Goal: Navigation & Orientation: Find specific page/section

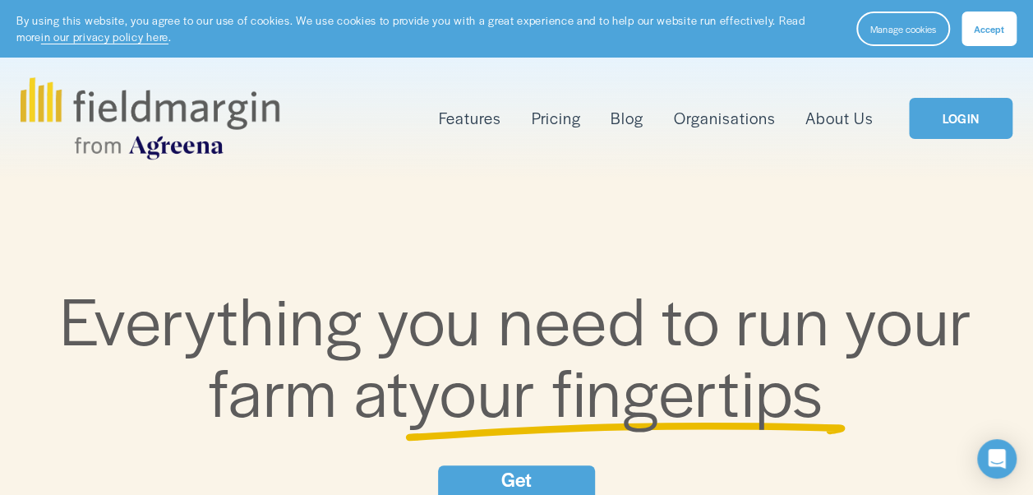
click at [984, 31] on span "Accept" at bounding box center [989, 28] width 30 height 13
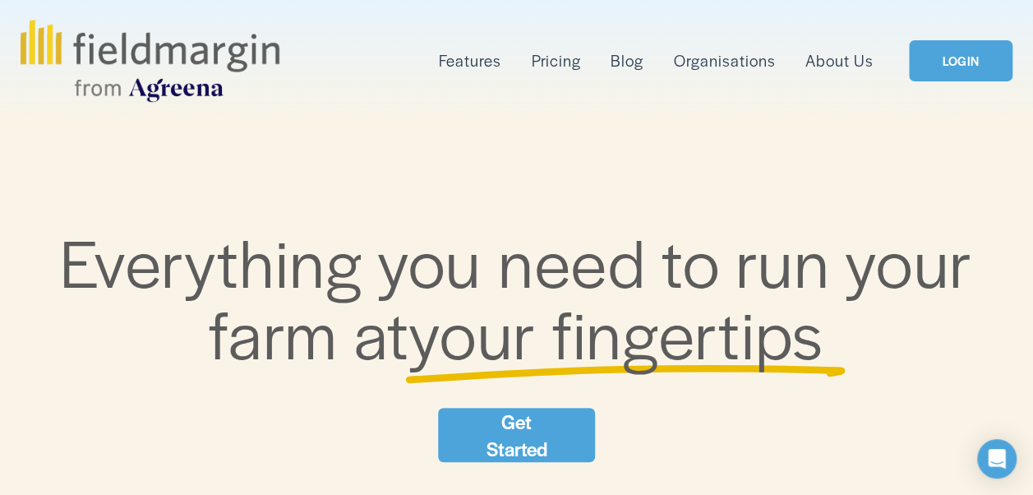
click at [973, 71] on link "LOGIN" at bounding box center [961, 61] width 104 height 42
